Goal: Information Seeking & Learning: Learn about a topic

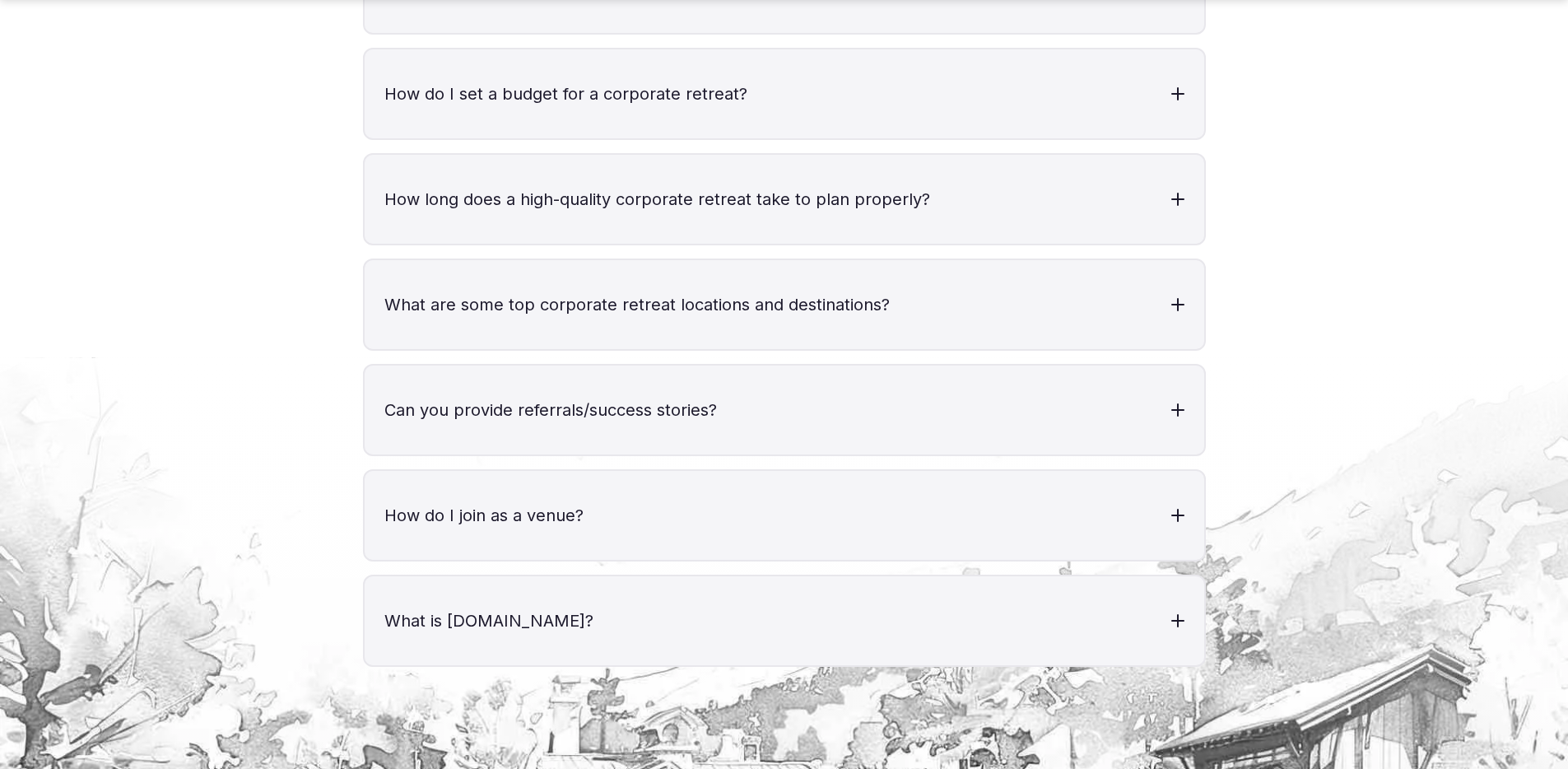
scroll to position [6811, 0]
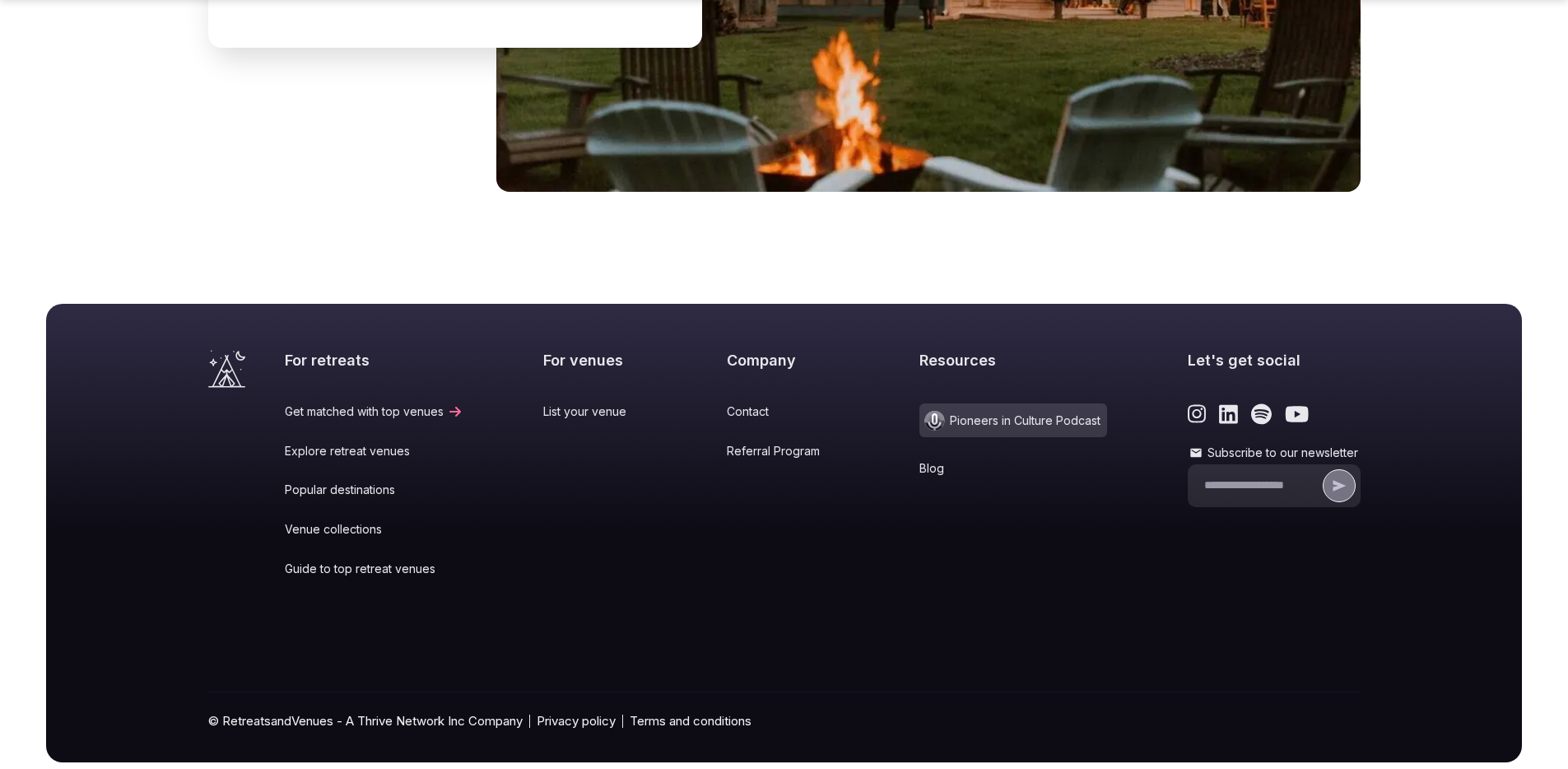
click at [921, 460] on link "Blog" at bounding box center [1013, 469] width 188 height 17
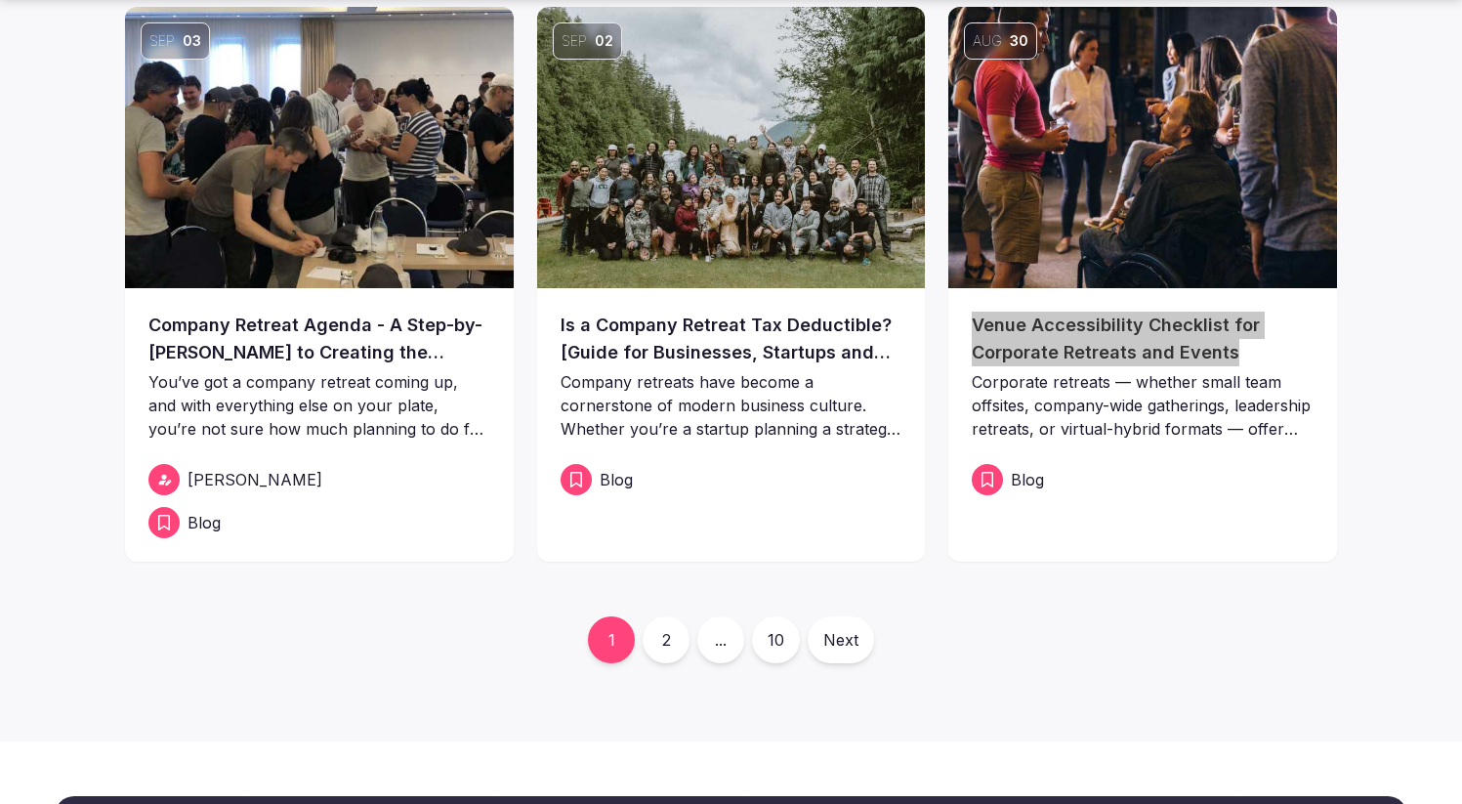
scroll to position [908, 0]
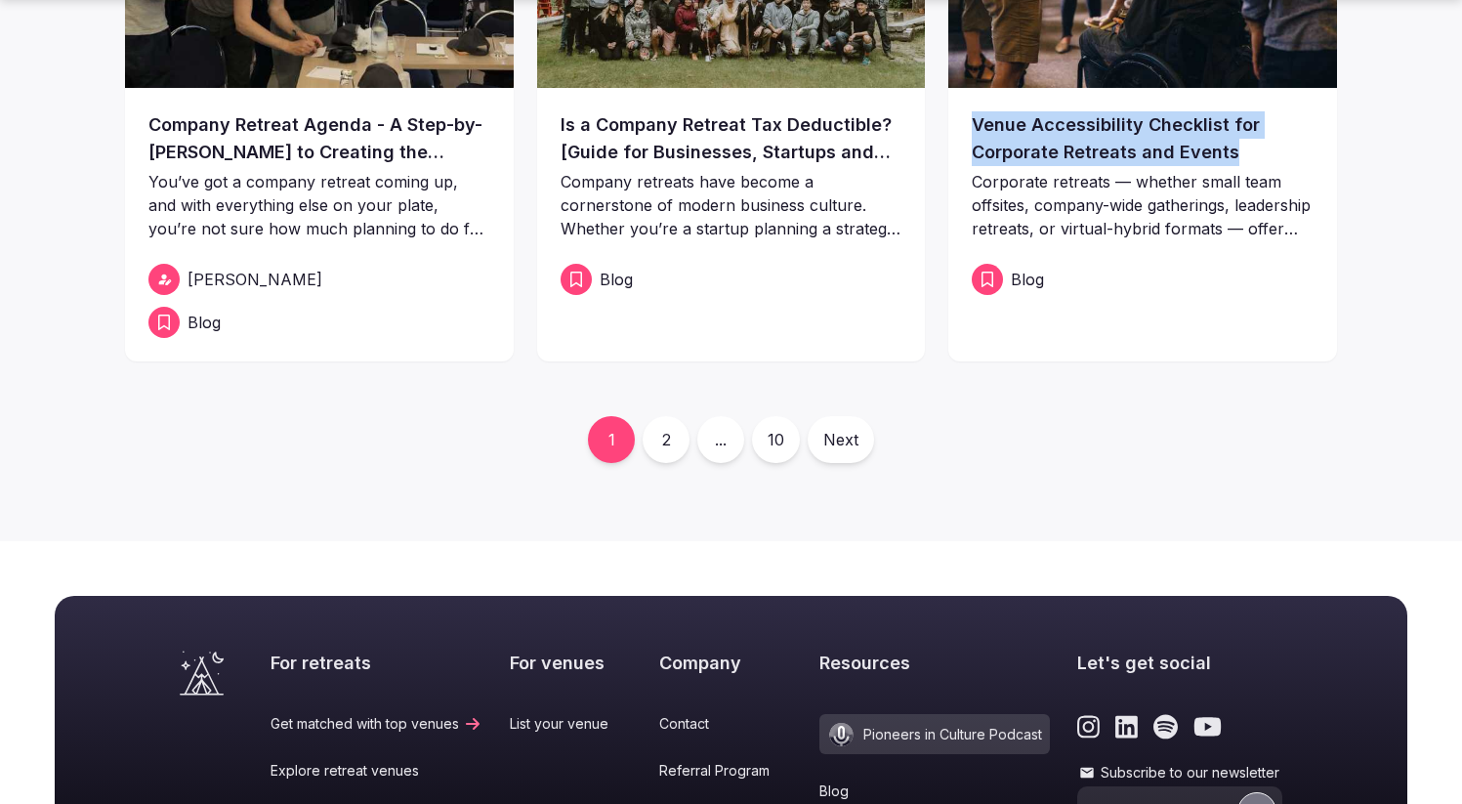
click at [665, 441] on link "2" at bounding box center [665, 439] width 47 height 47
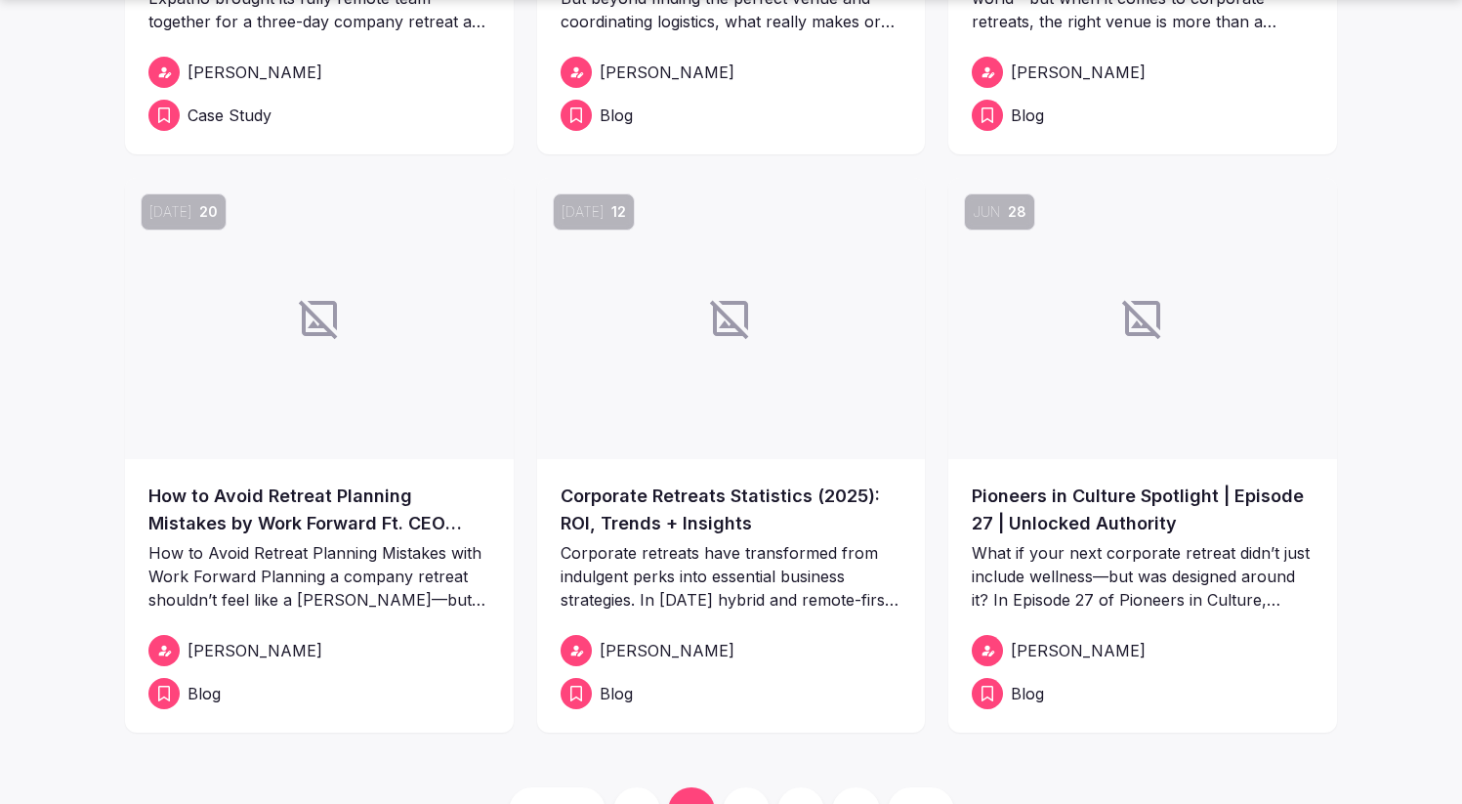
scroll to position [550, 0]
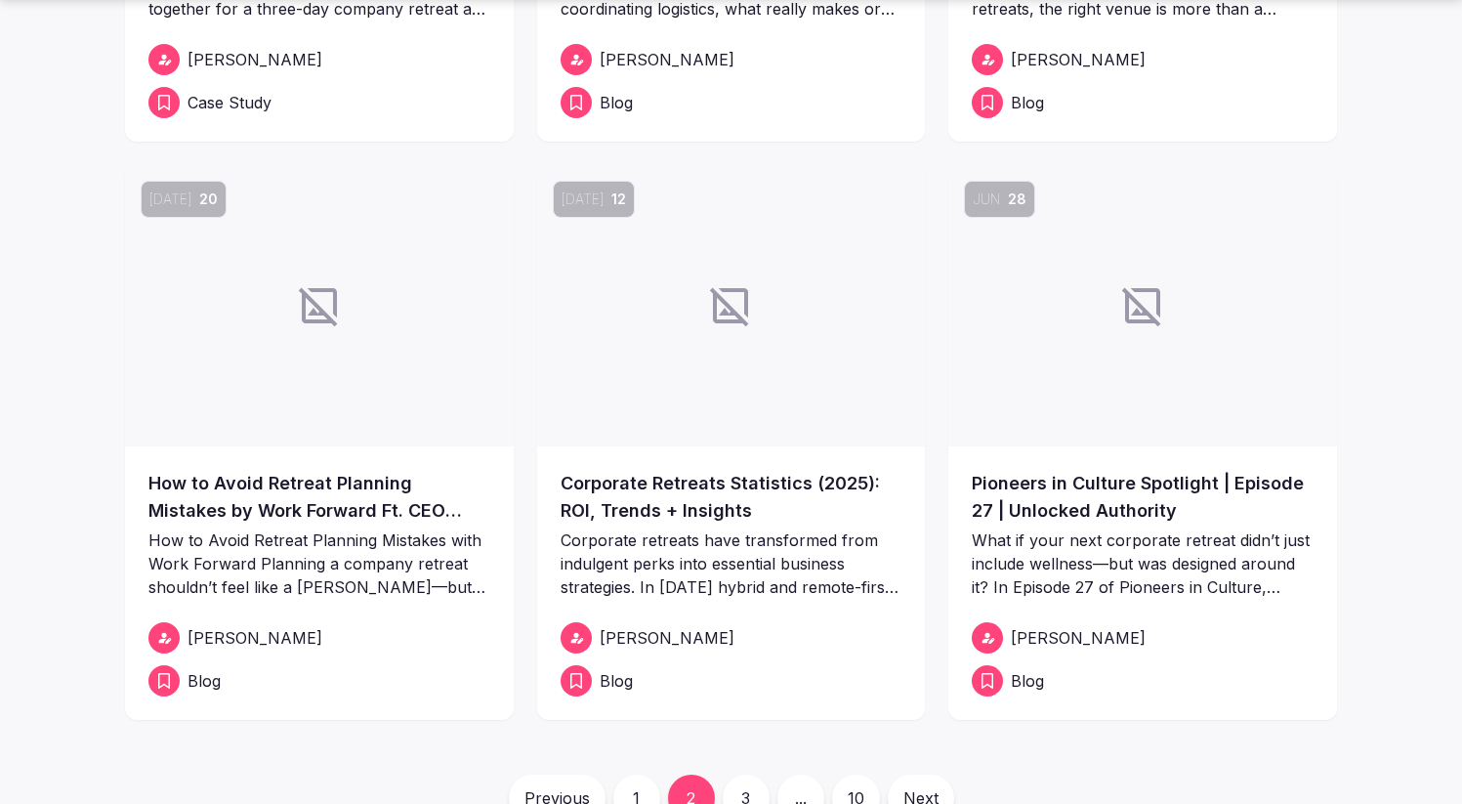
click at [751, 786] on link "3" at bounding box center [745, 797] width 47 height 47
click at [746, 791] on div "Previous 1 2 3 ... 10 Next" at bounding box center [731, 797] width 1212 height 47
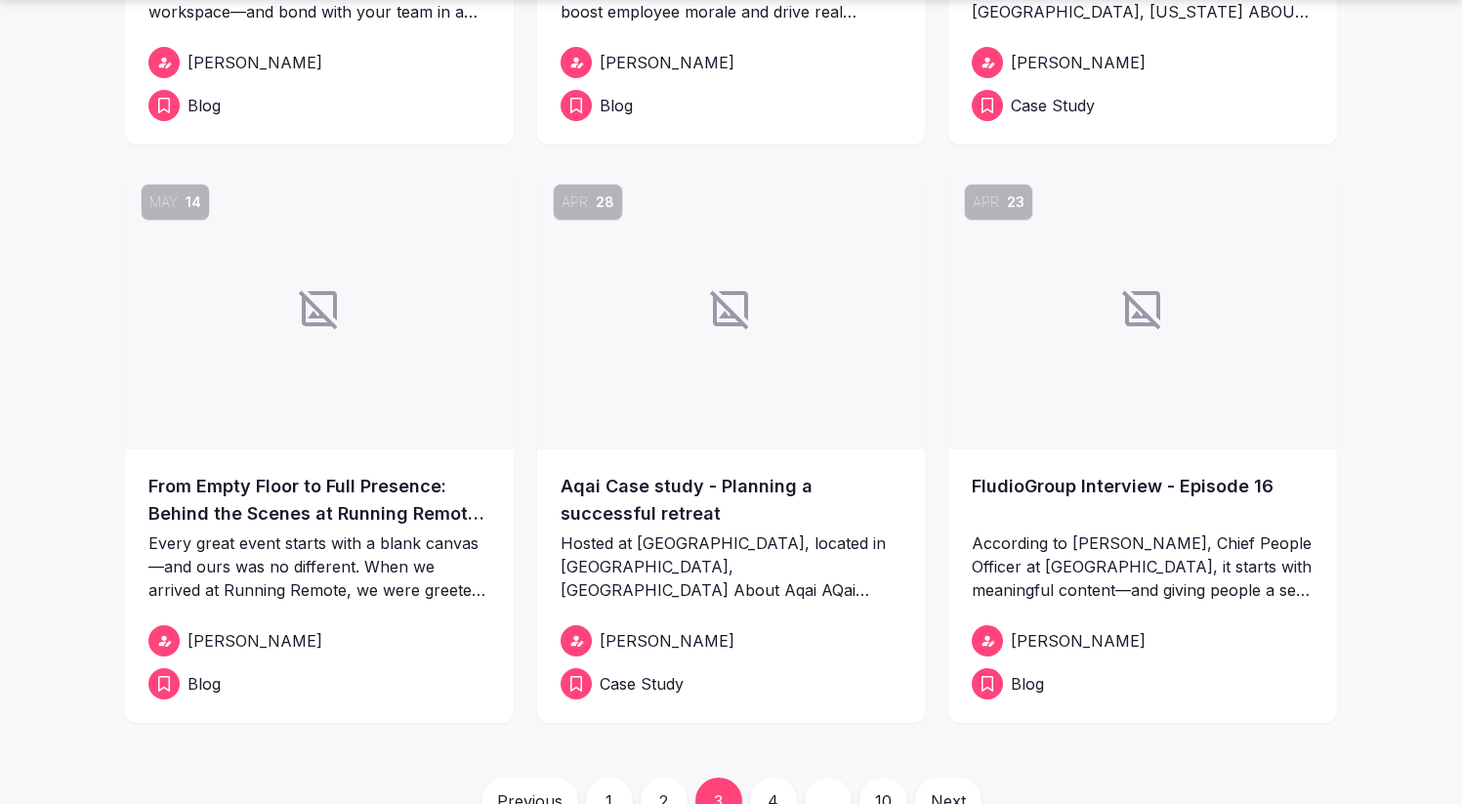
scroll to position [907, 0]
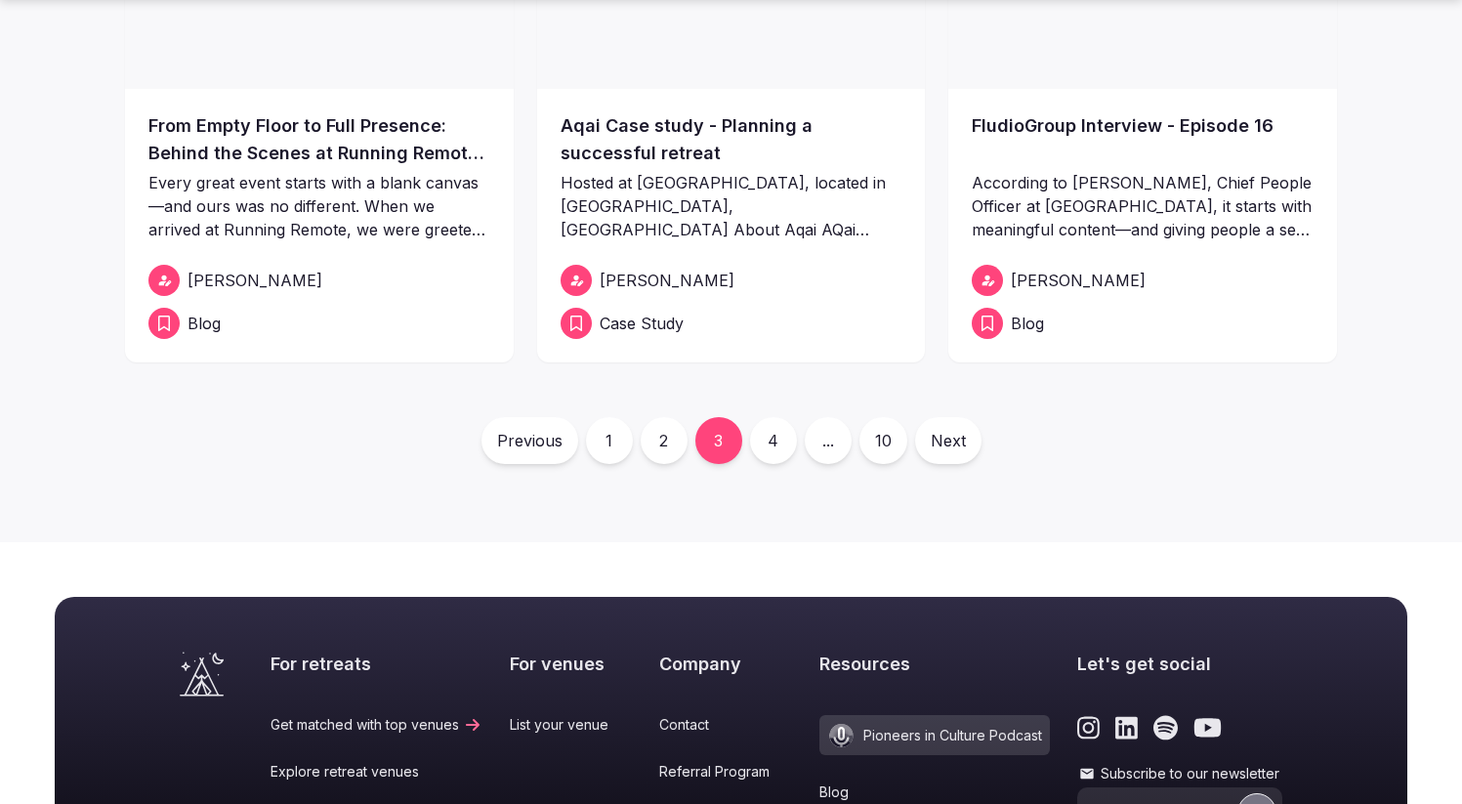
click at [763, 453] on link "4" at bounding box center [773, 440] width 47 height 47
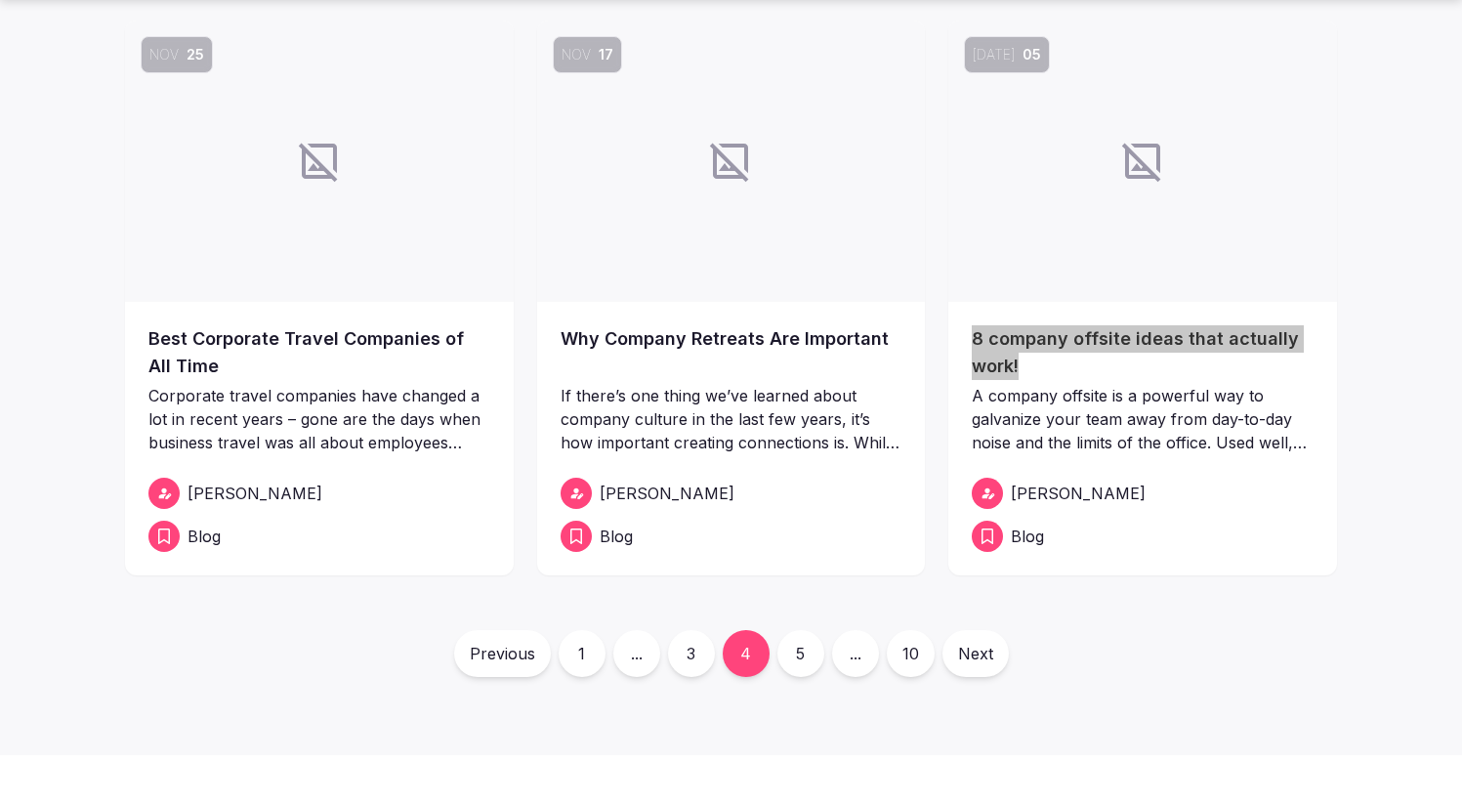
scroll to position [695, 0]
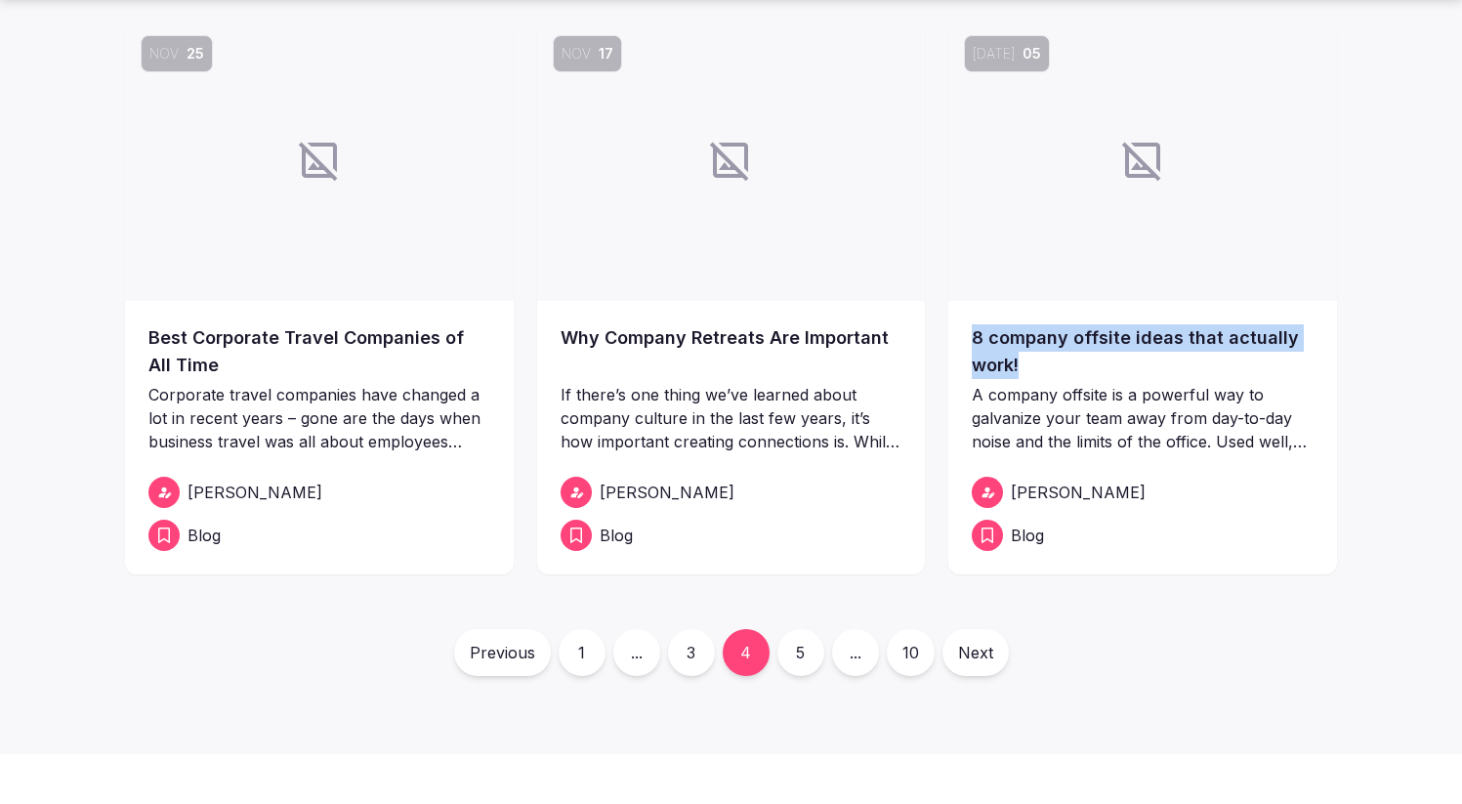
click at [803, 646] on link "5" at bounding box center [800, 652] width 47 height 47
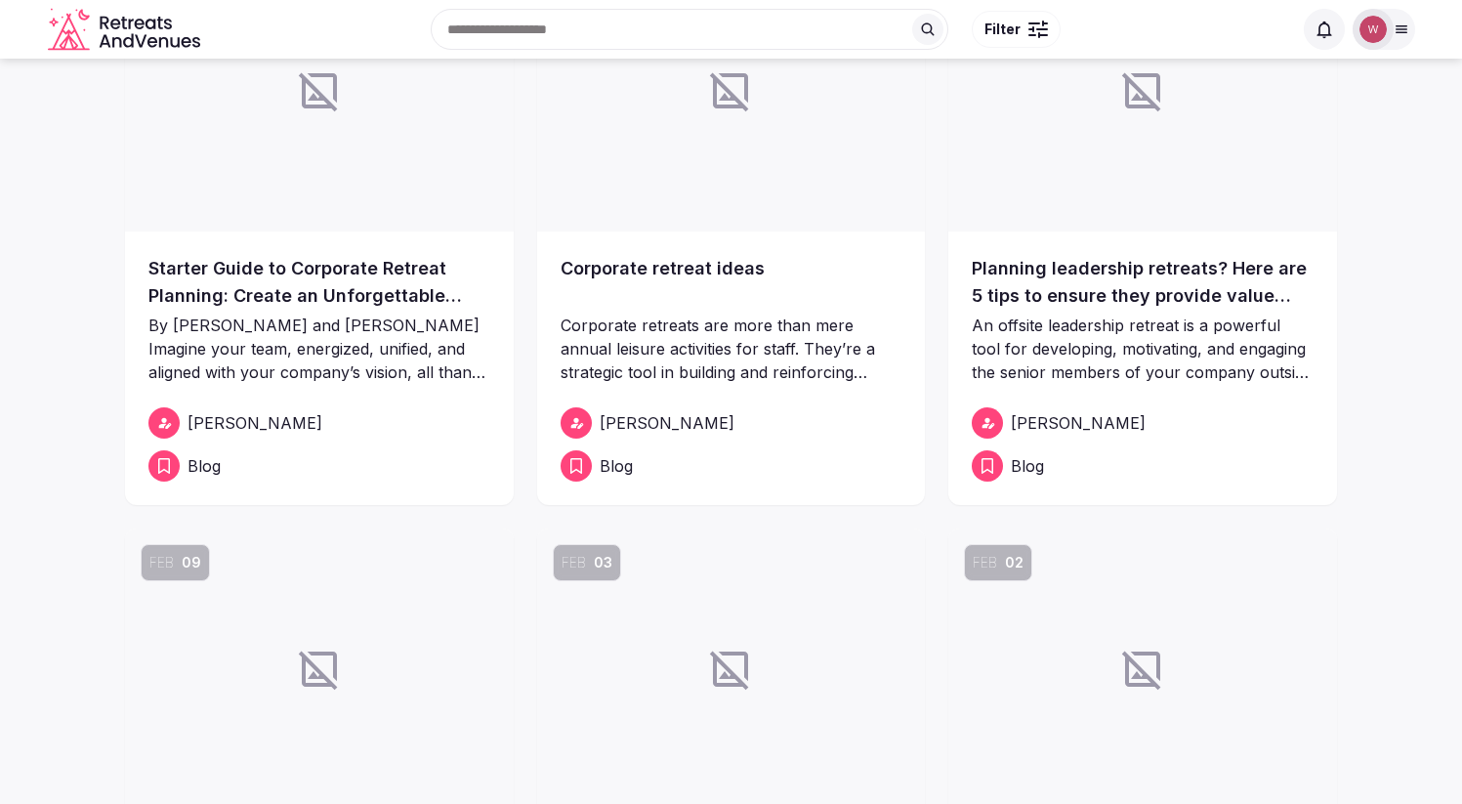
scroll to position [186, 0]
click at [367, 252] on div "Starter Guide to Corporate Retreat Planning: Create an Unforgettable Team Exper…" at bounding box center [319, 509] width 389 height 555
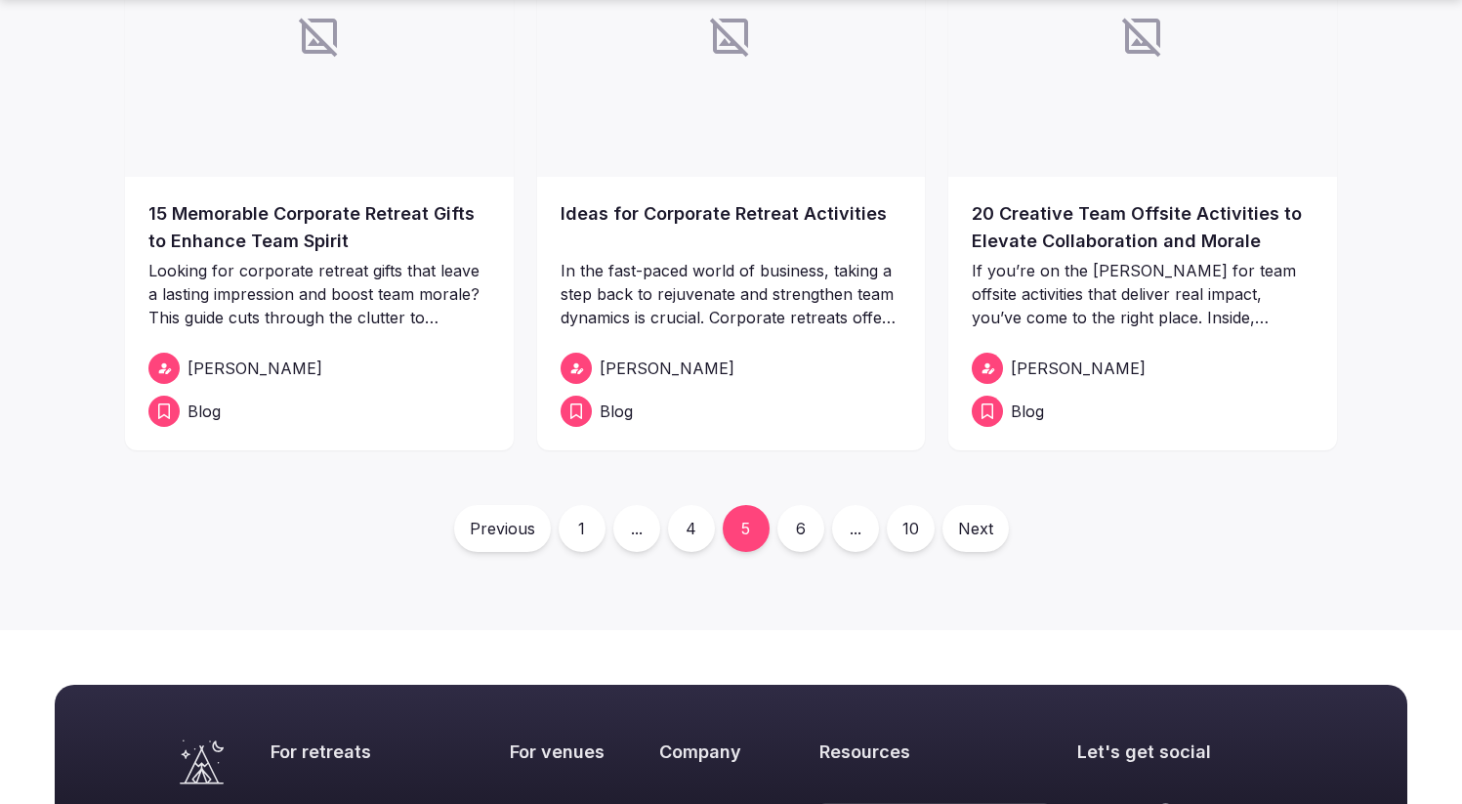
scroll to position [820, 0]
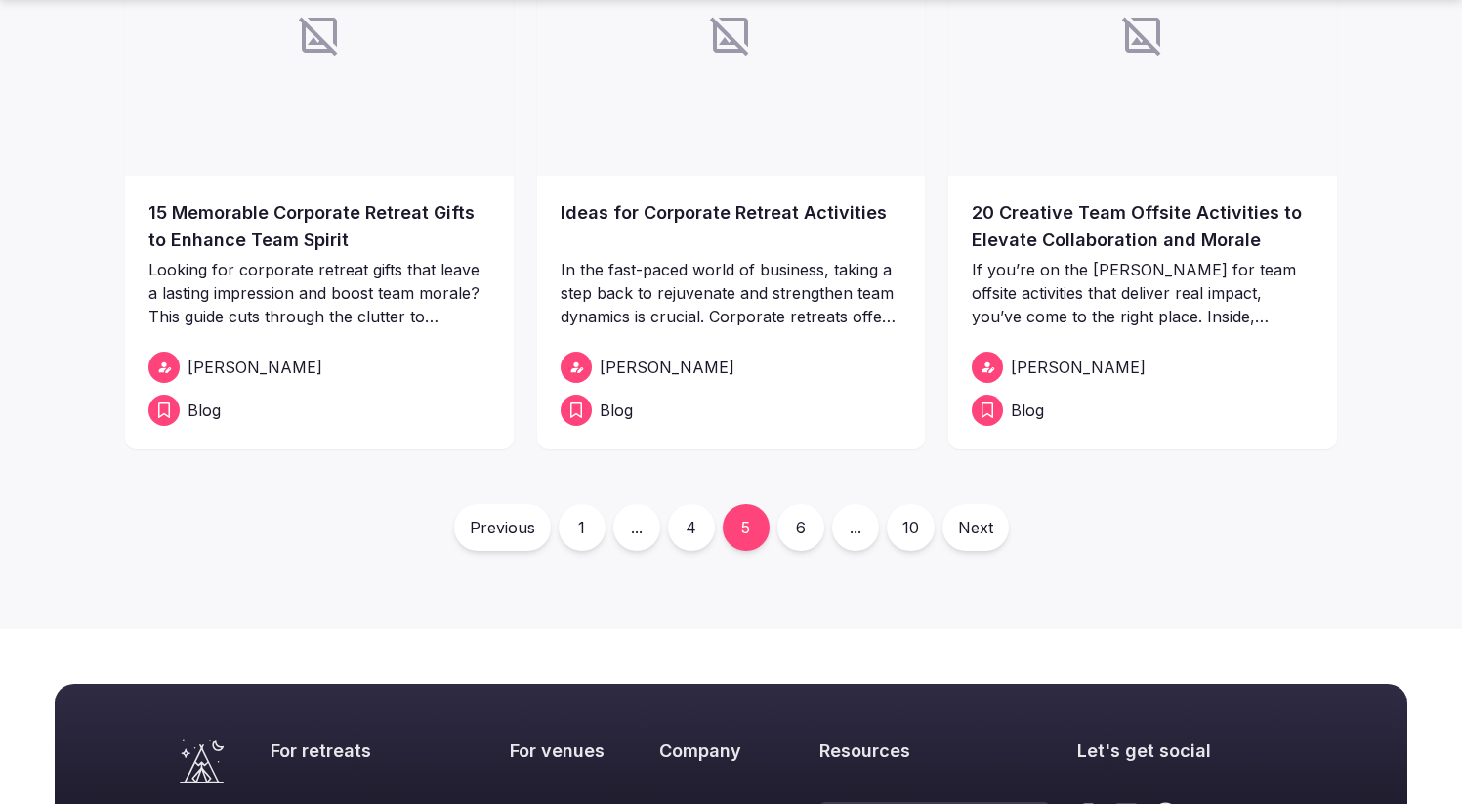
click at [583, 527] on link "1" at bounding box center [581, 527] width 47 height 47
